Goal: Task Accomplishment & Management: Manage account settings

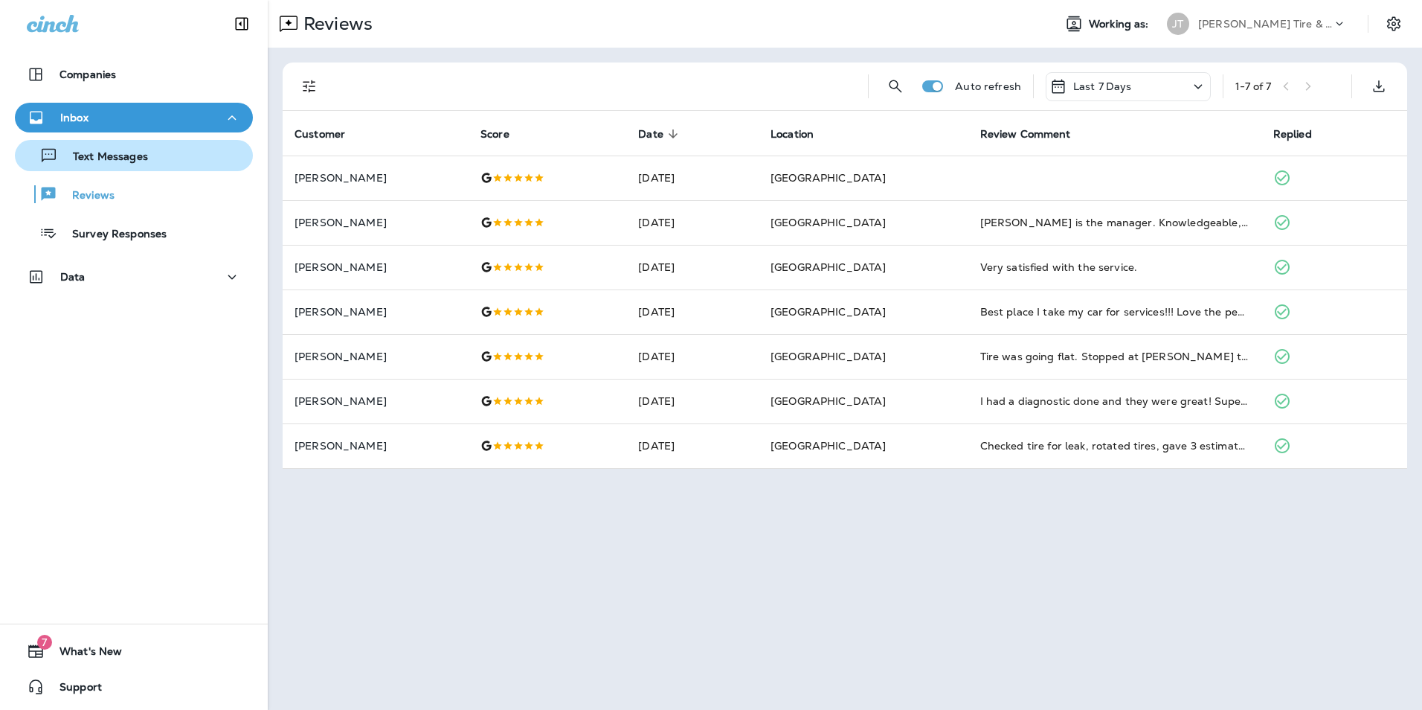
click at [113, 165] on div "Text Messages" at bounding box center [84, 155] width 127 height 22
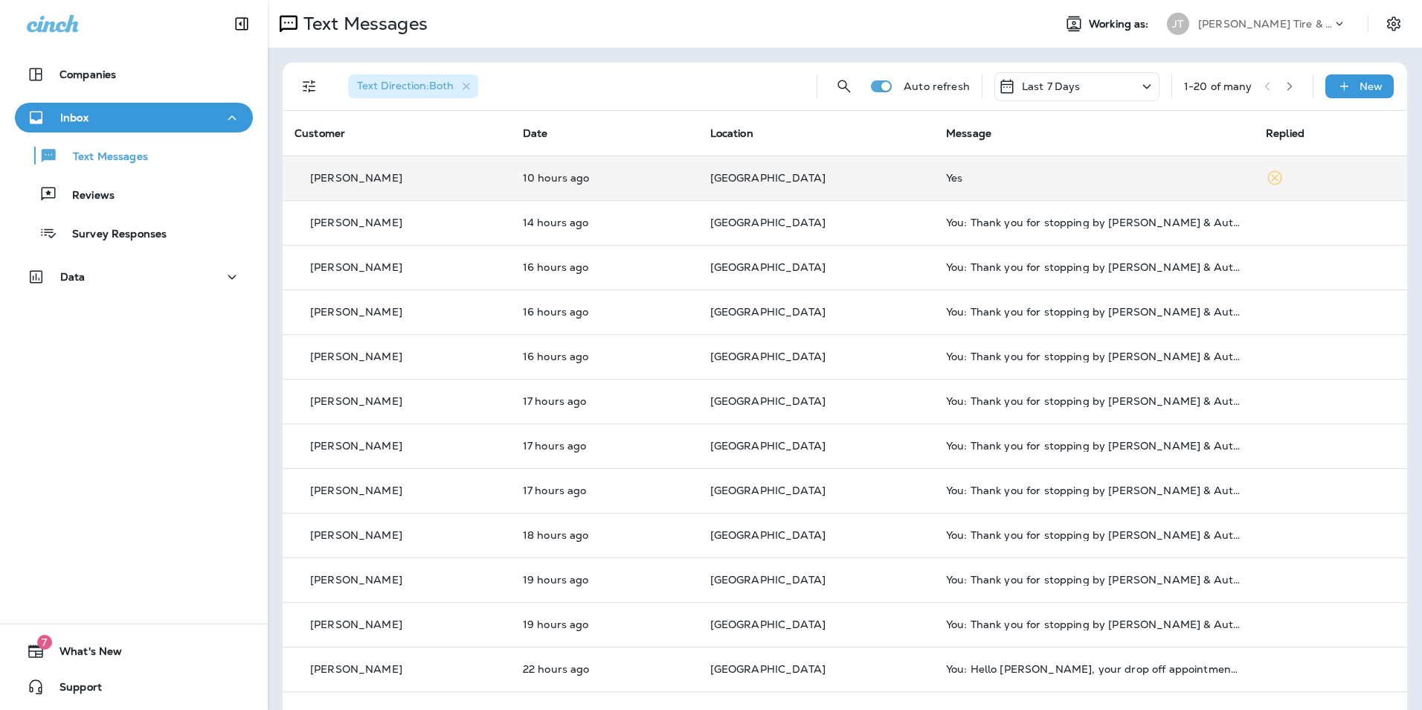
click at [890, 180] on p "[GEOGRAPHIC_DATA]" at bounding box center [816, 178] width 212 height 12
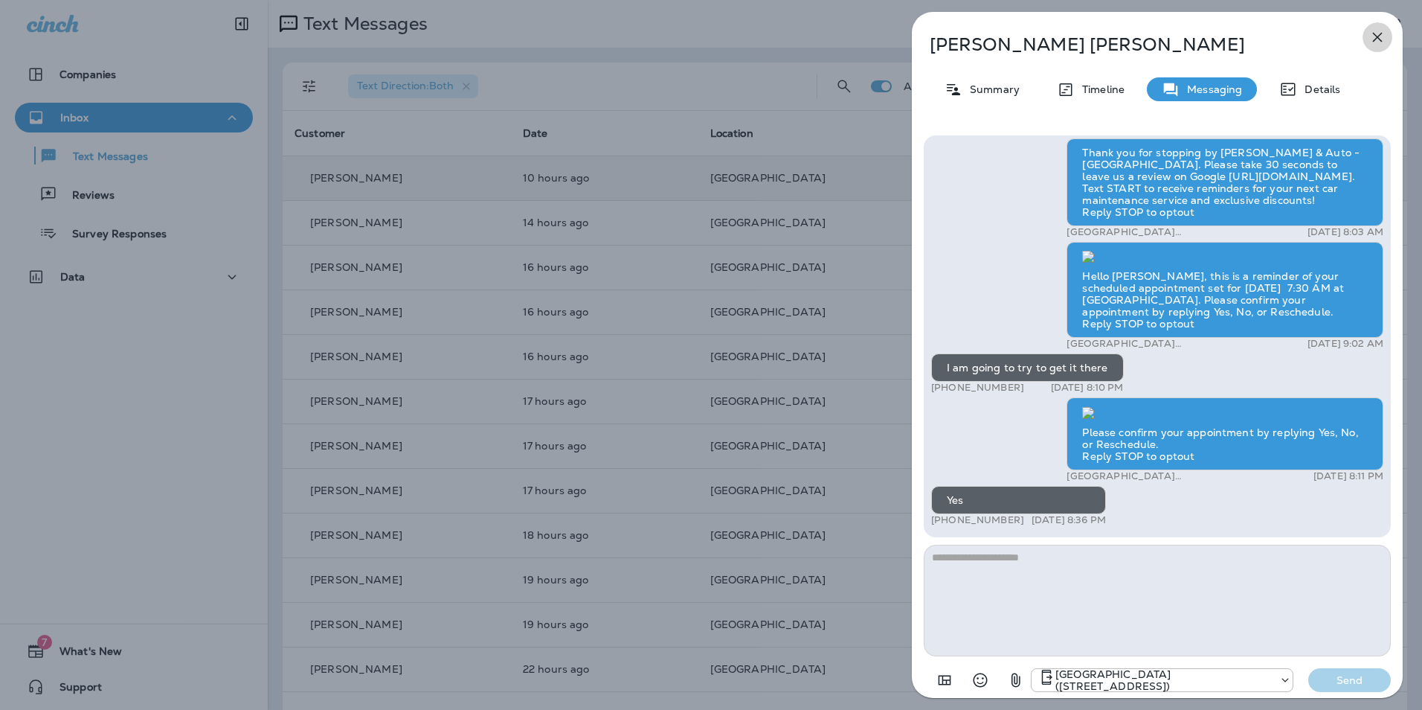
click at [1371, 40] on icon "button" at bounding box center [1378, 37] width 18 height 18
